Goal: Information Seeking & Learning: Find specific fact

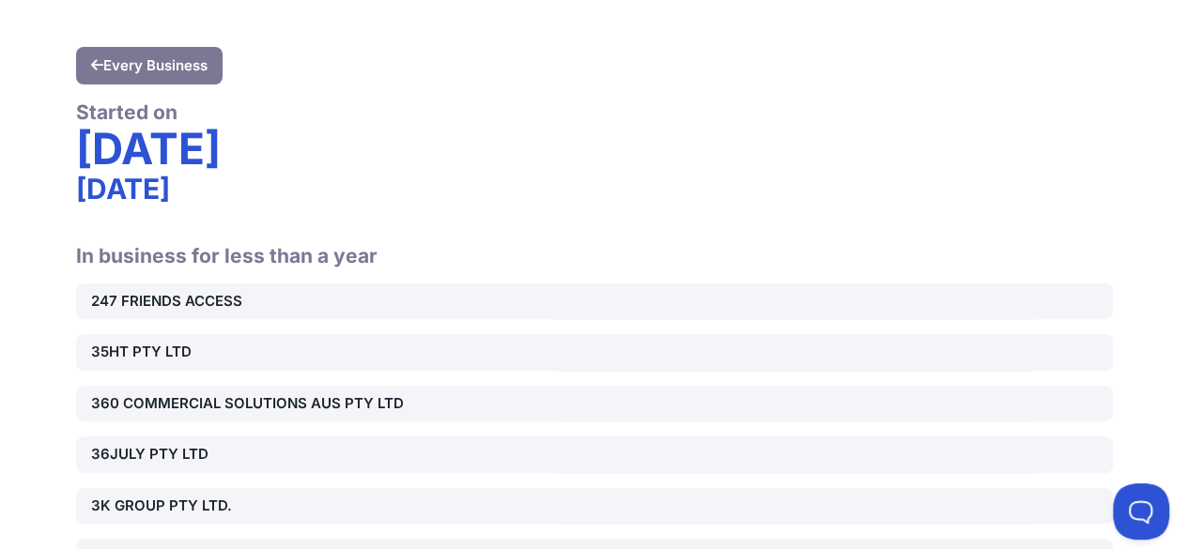
scroll to position [26790, 0]
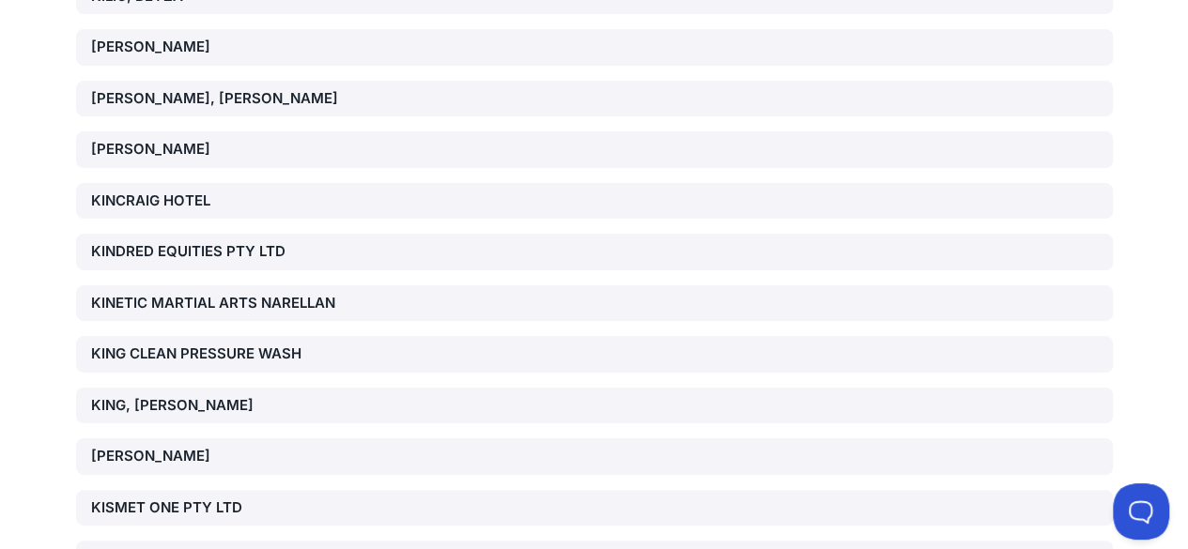
click at [206, 498] on div "KISMET ONE PTY LTD" at bounding box center [256, 509] width 331 height 22
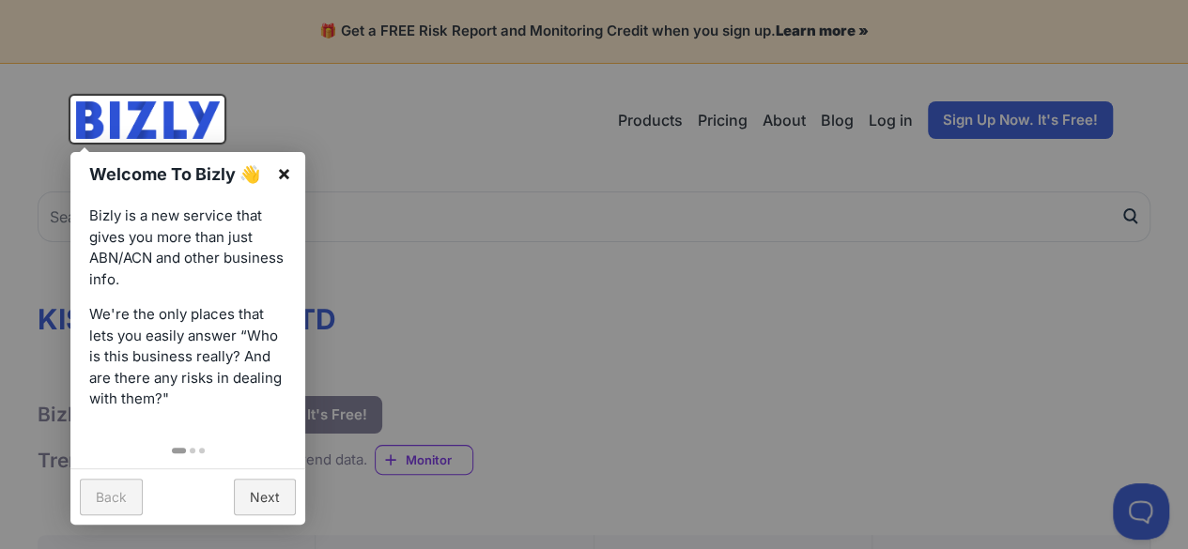
click at [289, 166] on link "×" at bounding box center [284, 173] width 42 height 42
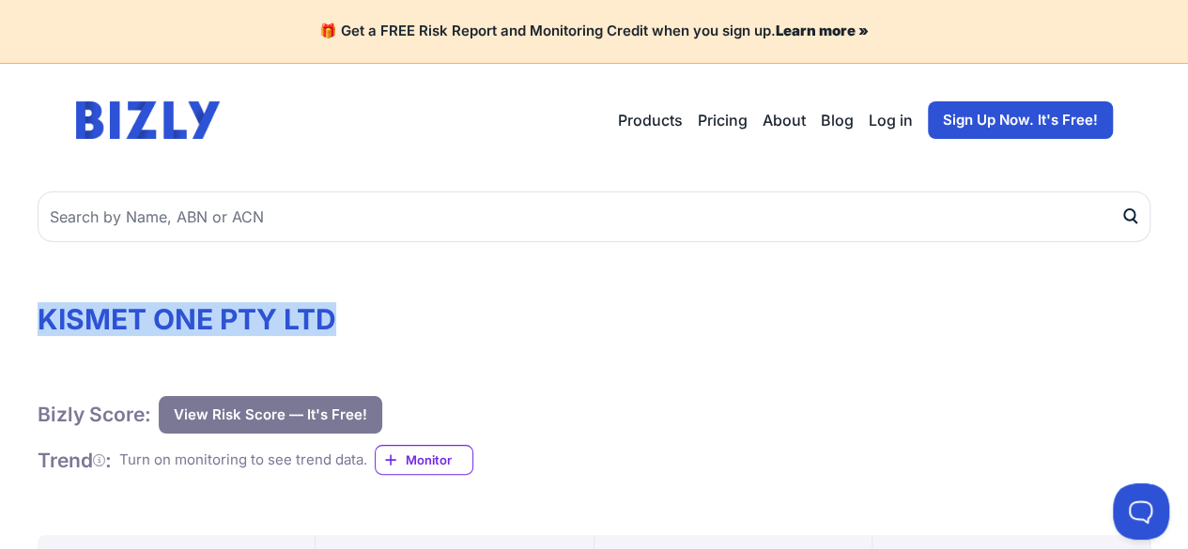
drag, startPoint x: 347, startPoint y: 305, endPoint x: 126, endPoint y: 305, distance: 221.6
click at [38, 316] on h1 "KISMET ONE PTY LTD" at bounding box center [594, 319] width 1113 height 34
copy h1 "KISMET ONE PTY LTD"
